Goal: Task Accomplishment & Management: Manage account settings

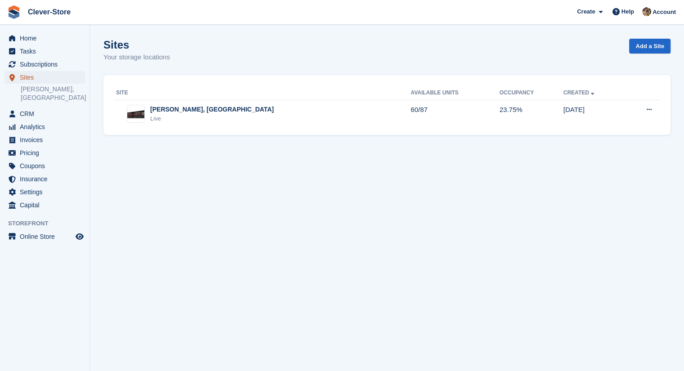
click at [26, 75] on span "Sites" at bounding box center [47, 77] width 54 height 13
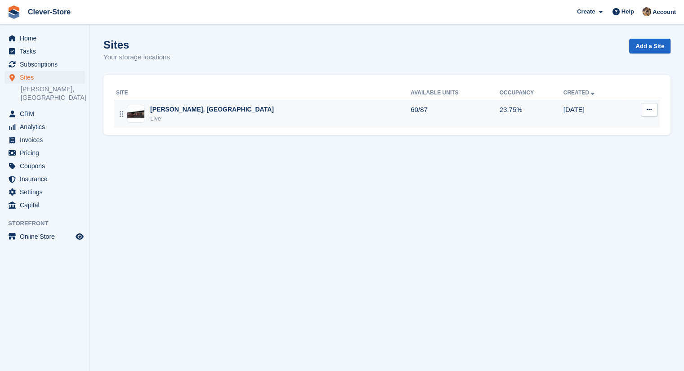
click at [161, 108] on div "[PERSON_NAME], [GEOGRAPHIC_DATA]" at bounding box center [212, 109] width 124 height 9
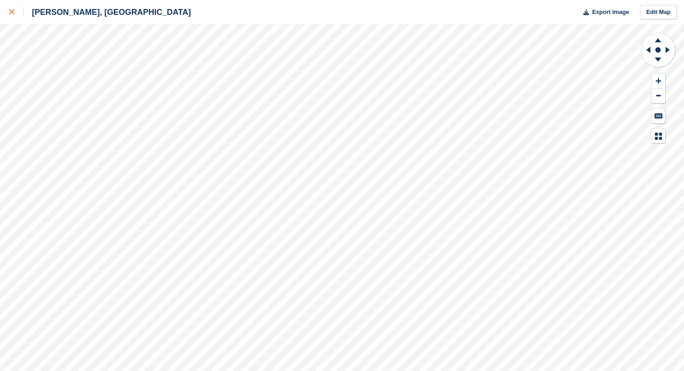
click at [15, 15] on div at bounding box center [16, 12] width 15 height 11
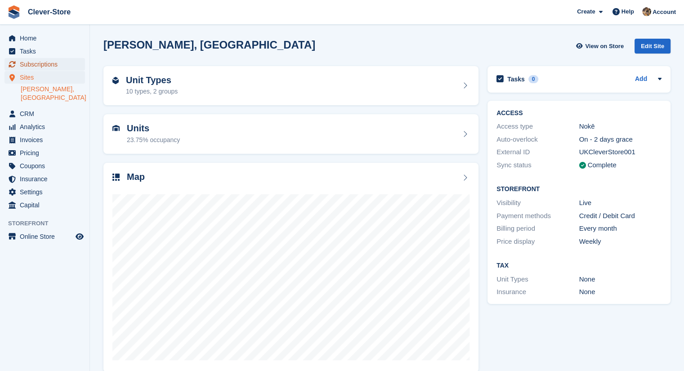
click at [45, 64] on span "Subscriptions" at bounding box center [47, 64] width 54 height 13
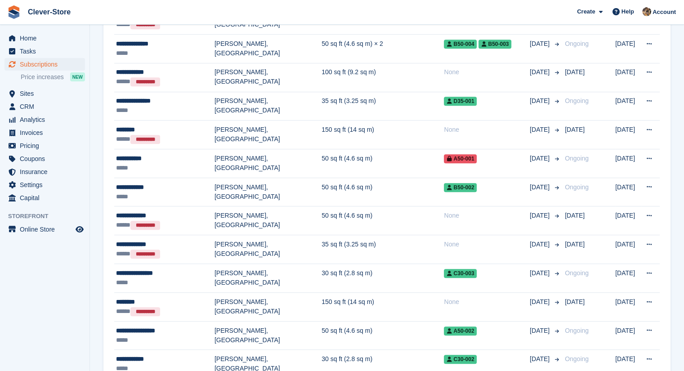
scroll to position [432, 0]
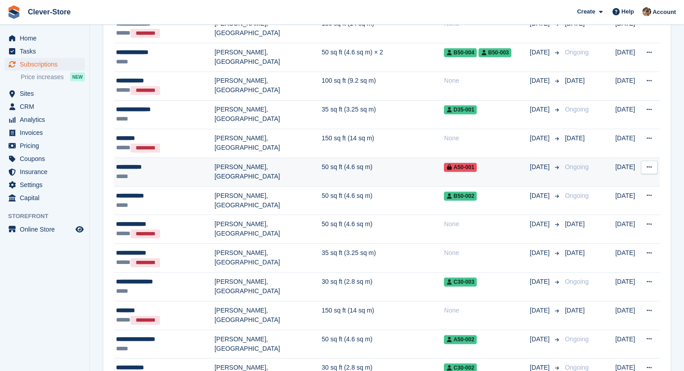
click at [130, 162] on div "**********" at bounding box center [165, 166] width 99 height 9
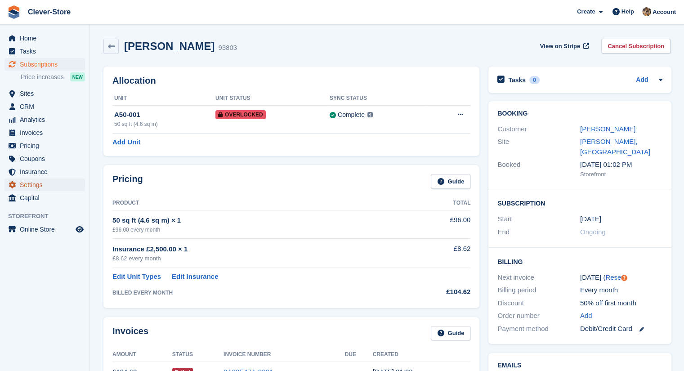
click at [40, 186] on span "Settings" at bounding box center [47, 185] width 54 height 13
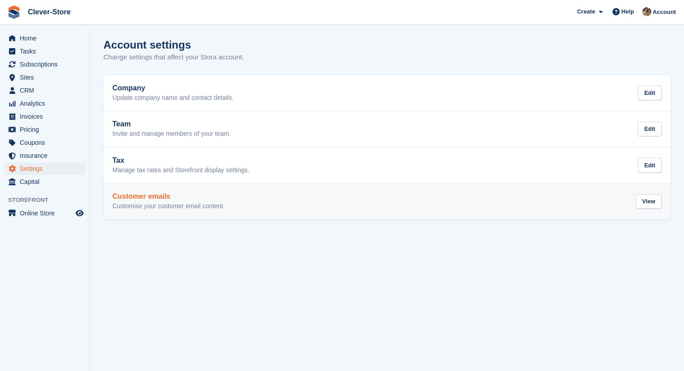
click at [131, 200] on h2 "Customer emails" at bounding box center [168, 197] width 112 height 8
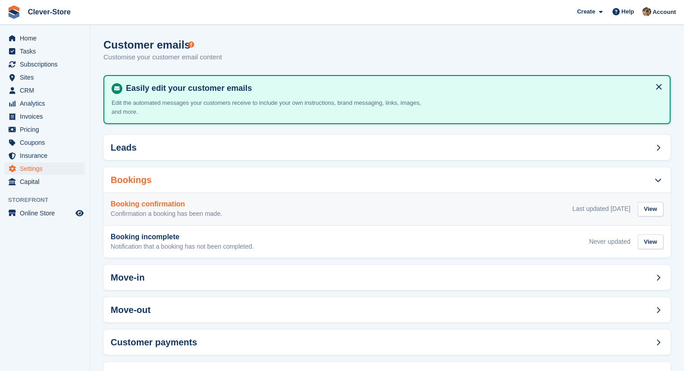
click at [163, 208] on h3 "Booking confirmation" at bounding box center [167, 204] width 112 height 8
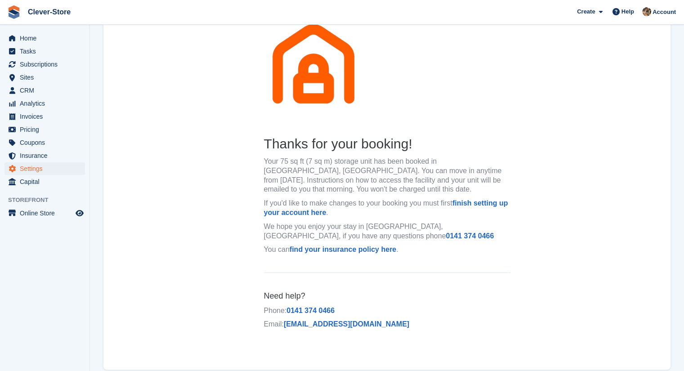
scroll to position [130, 0]
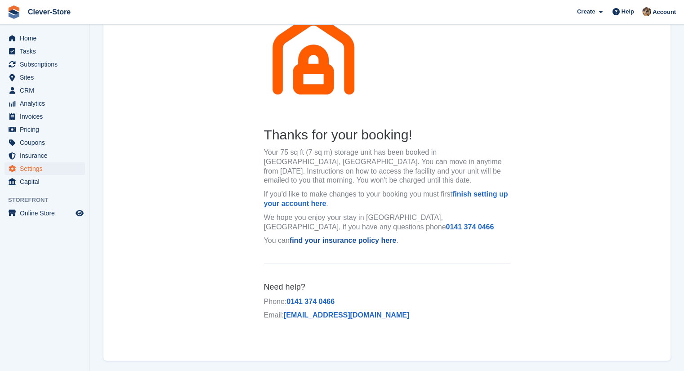
click at [351, 241] on link "find your insurance policy here" at bounding box center [343, 241] width 107 height 8
